Goal: Task Accomplishment & Management: Use online tool/utility

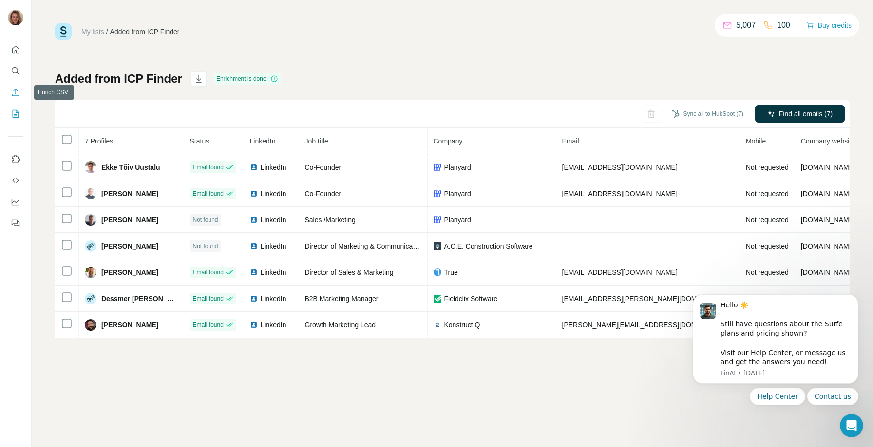
click at [13, 88] on icon "Enrich CSV" at bounding box center [16, 93] width 10 height 10
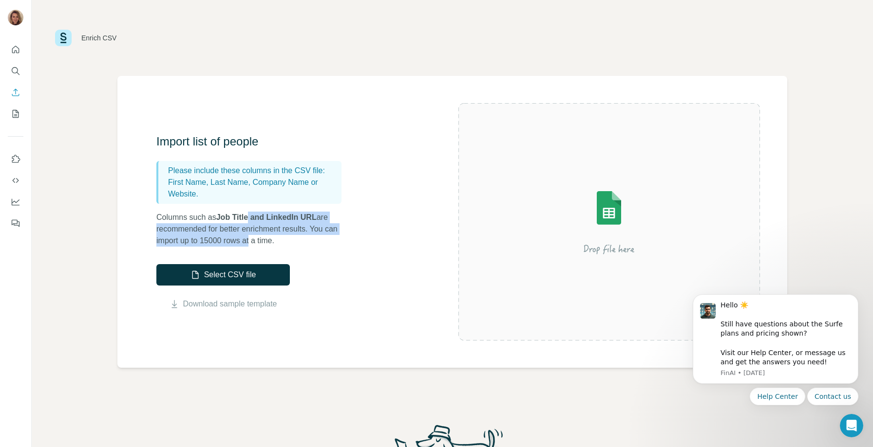
drag, startPoint x: 255, startPoint y: 217, endPoint x: 254, endPoint y: 244, distance: 26.8
click at [254, 244] on p "Columns such as Job Title and LinkedIn URL are recommended for better enrichmen…" at bounding box center [253, 229] width 195 height 35
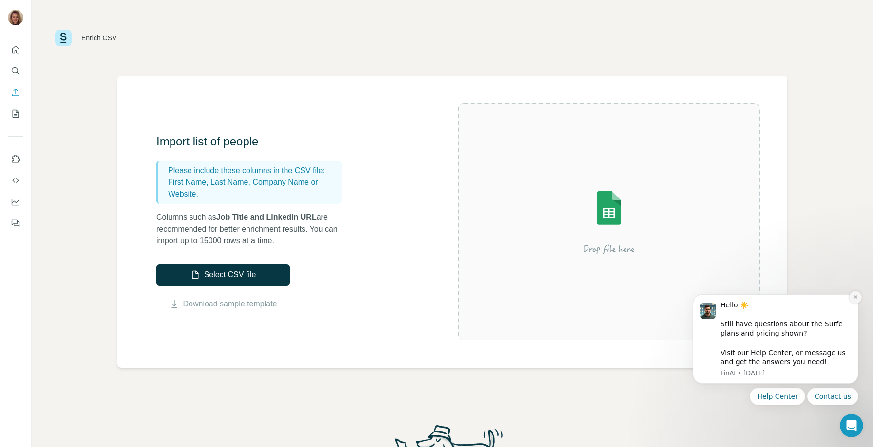
click at [854, 297] on icon "Dismiss notification" at bounding box center [855, 297] width 5 height 5
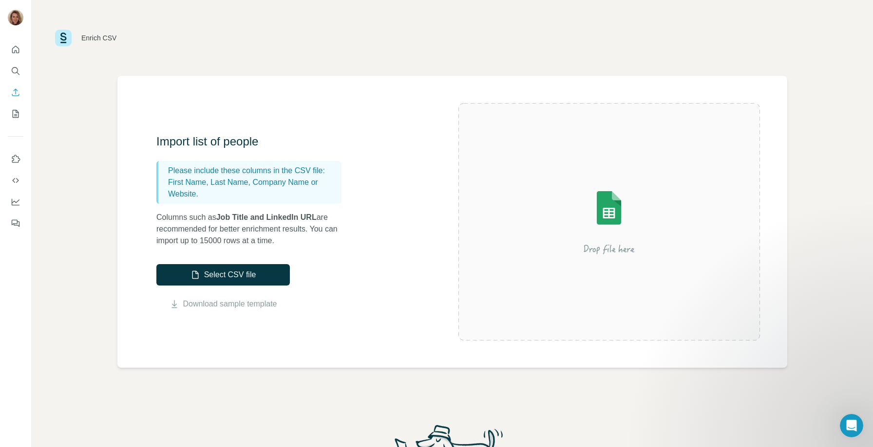
drag, startPoint x: 248, startPoint y: 334, endPoint x: 322, endPoint y: 445, distance: 133.4
click at [249, 336] on div "Import list of people Please include these columns in the CSV file: First Name,…" at bounding box center [452, 222] width 670 height 292
click at [221, 280] on button "Select CSV file" at bounding box center [222, 274] width 133 height 21
click at [230, 284] on button "Select CSV file" at bounding box center [222, 274] width 133 height 21
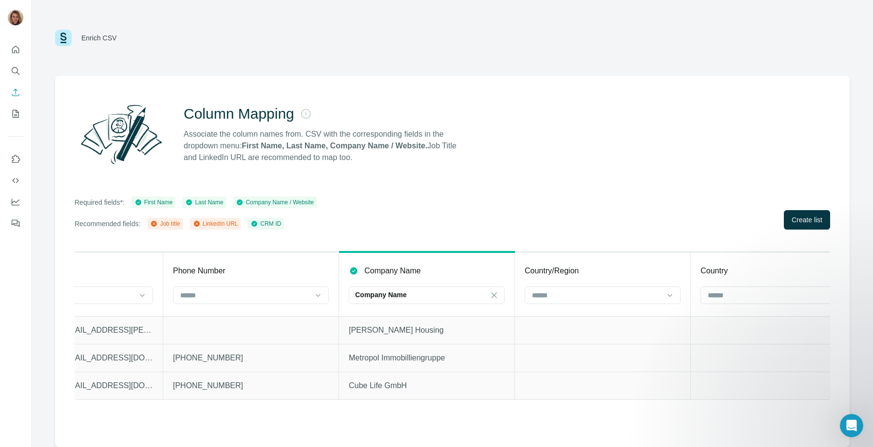
scroll to position [0, 617]
click at [610, 298] on input at bounding box center [593, 295] width 131 height 11
click at [617, 272] on div "Country/Region" at bounding box center [600, 271] width 156 height 12
click at [715, 298] on input at bounding box center [769, 295] width 131 height 11
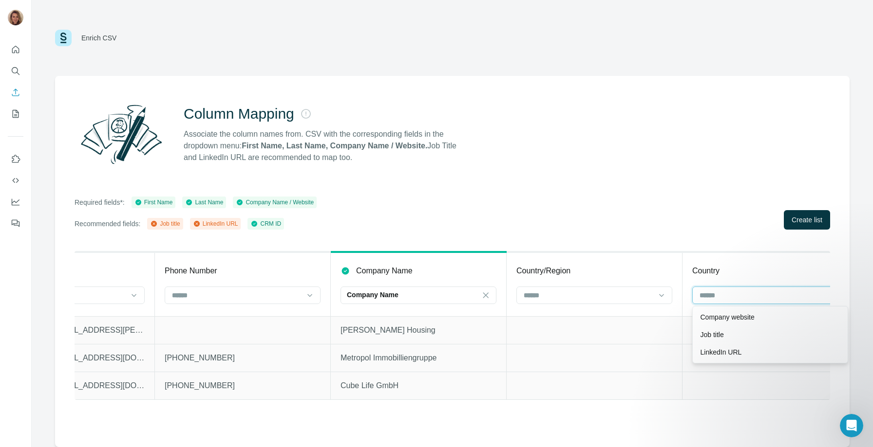
click at [714, 297] on input at bounding box center [763, 295] width 131 height 11
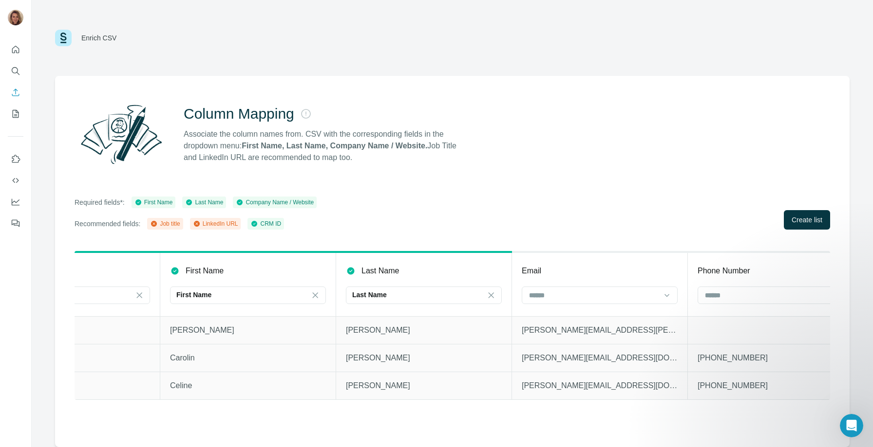
scroll to position [0, 0]
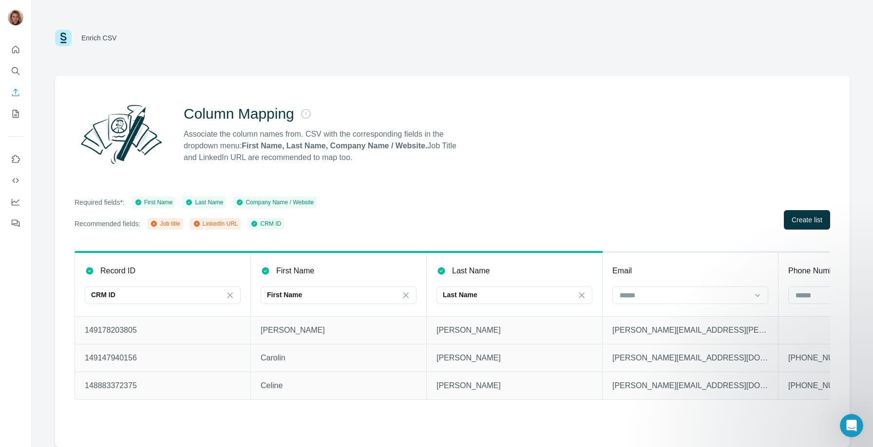
click at [97, 37] on div "Enrich CSV" at bounding box center [98, 38] width 35 height 10
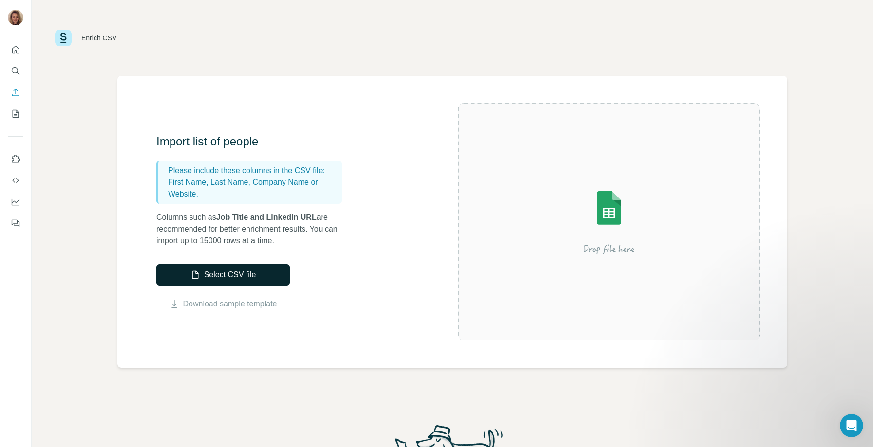
click at [194, 275] on icon "button" at bounding box center [195, 275] width 10 height 10
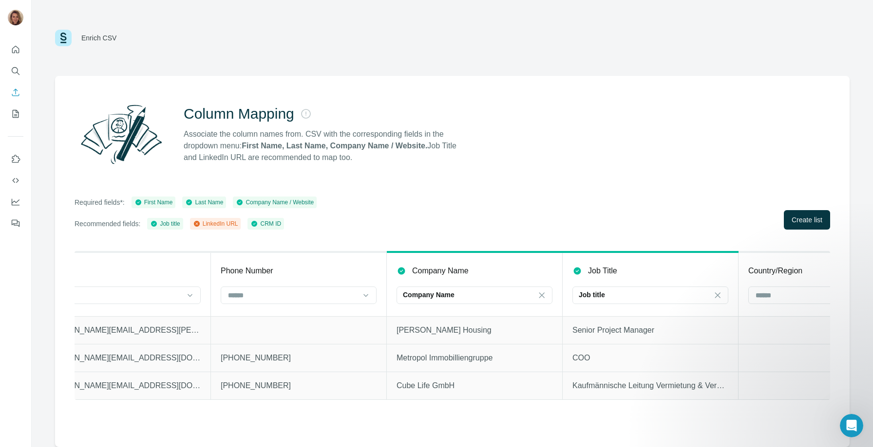
scroll to position [0, 827]
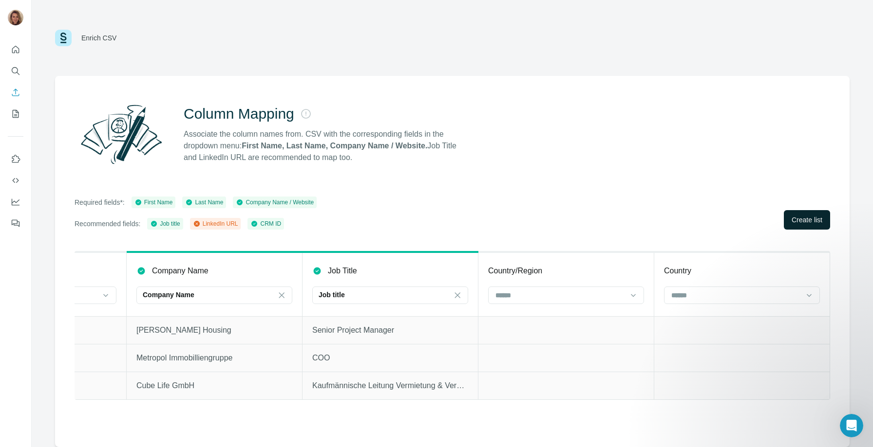
click at [796, 219] on span "Create list" at bounding box center [806, 220] width 31 height 10
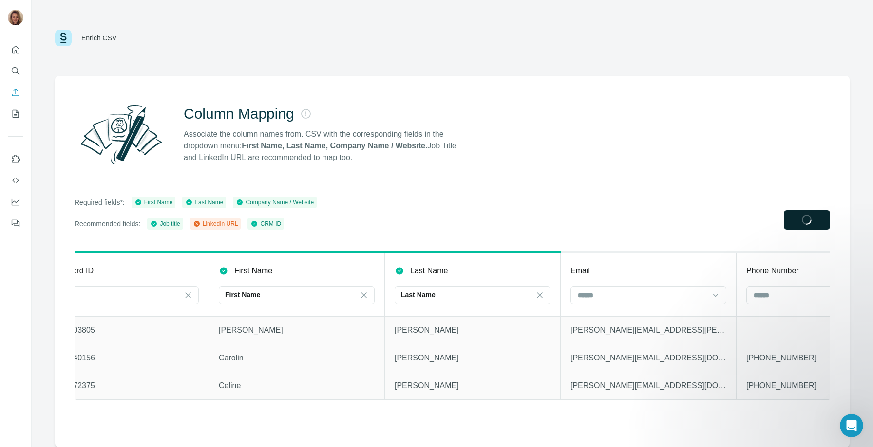
scroll to position [0, 0]
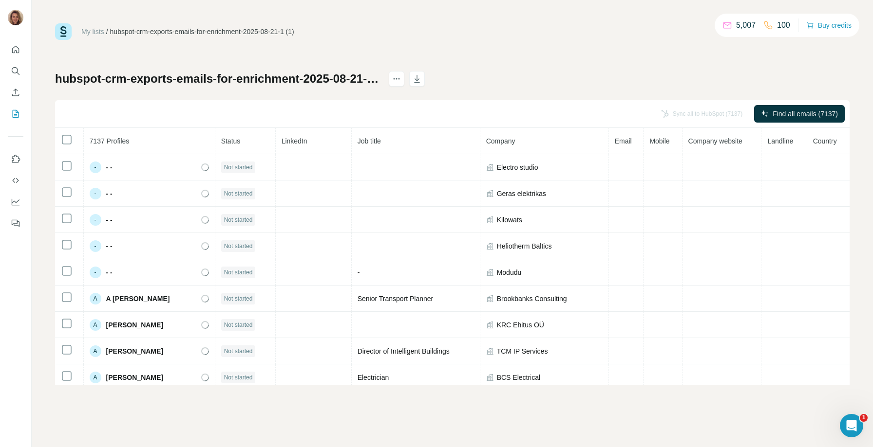
click at [781, 51] on div "My lists / hubspot-crm-exports-emails-for-enrichment-2025-08-21-1 (1) 5,007 100…" at bounding box center [452, 204] width 794 height 362
click at [722, 25] on icon at bounding box center [727, 25] width 10 height 10
click at [726, 45] on div "My lists / hubspot-crm-exports-emails-for-enrichment-2025-08-21-1 (1) 5,007 100…" at bounding box center [452, 204] width 794 height 362
click at [364, 146] on th "Job title" at bounding box center [416, 141] width 129 height 26
click at [16, 111] on icon "My lists" at bounding box center [16, 114] width 6 height 8
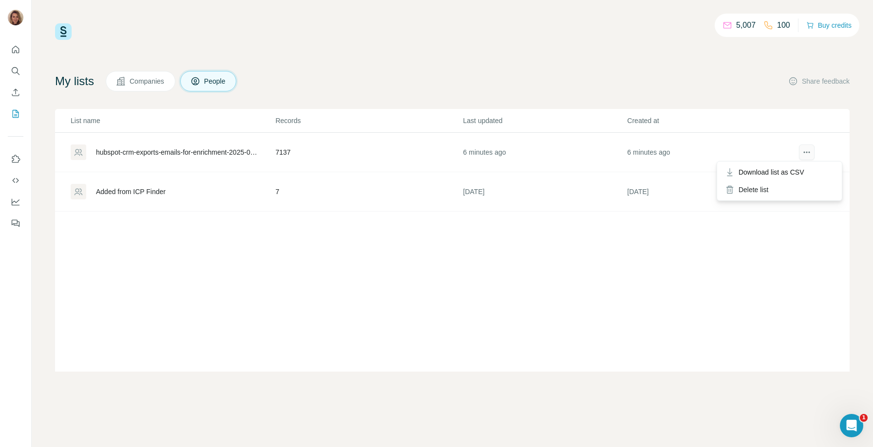
click at [804, 152] on icon "actions" at bounding box center [803, 152] width 1 height 1
click at [16, 56] on button "Quick start" at bounding box center [16, 50] width 16 height 18
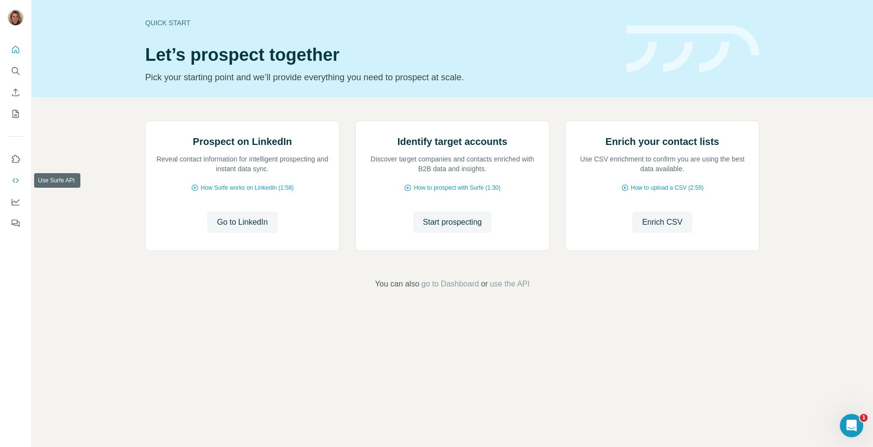
click at [15, 185] on icon "Use Surfe API" at bounding box center [16, 181] width 10 height 10
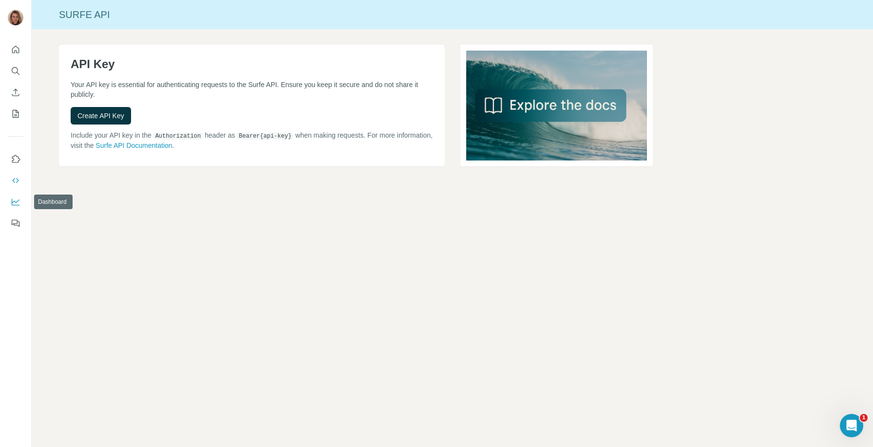
click at [15, 193] on button "Dashboard" at bounding box center [16, 202] width 16 height 18
click at [19, 112] on icon "My lists" at bounding box center [16, 114] width 10 height 10
